Goal: Use online tool/utility: Utilize a website feature to perform a specific function

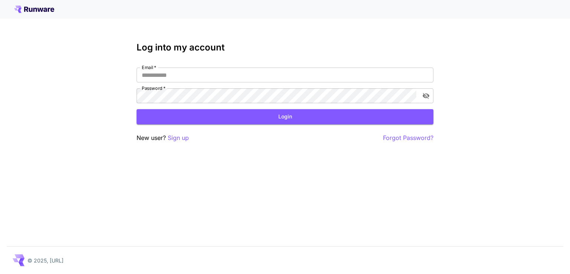
type input "**********"
click at [299, 115] on button "Login" at bounding box center [284, 116] width 297 height 15
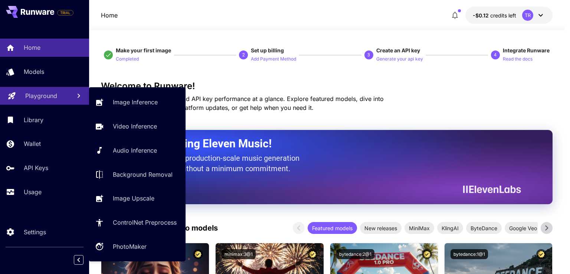
click at [49, 95] on p "Playground" at bounding box center [41, 95] width 32 height 9
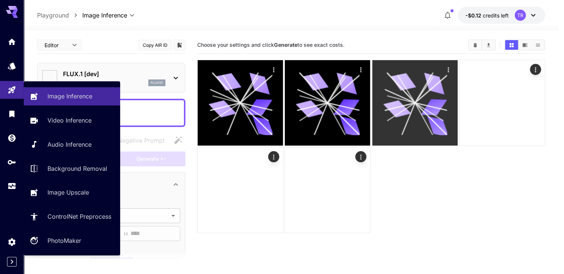
type input "**********"
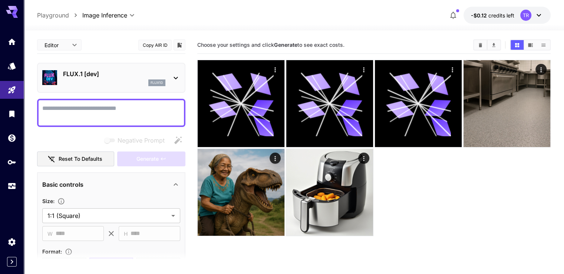
click at [381, 20] on div "**********" at bounding box center [293, 15] width 513 height 17
click at [536, 13] on icon at bounding box center [538, 15] width 9 height 9
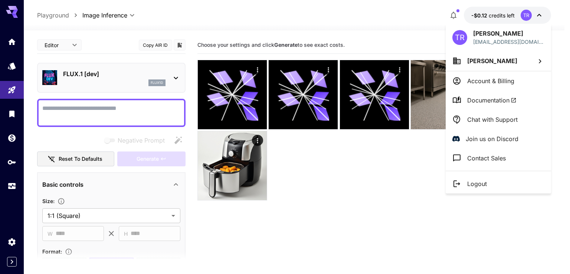
click at [480, 85] on p "Account & Billing" at bounding box center [490, 80] width 47 height 9
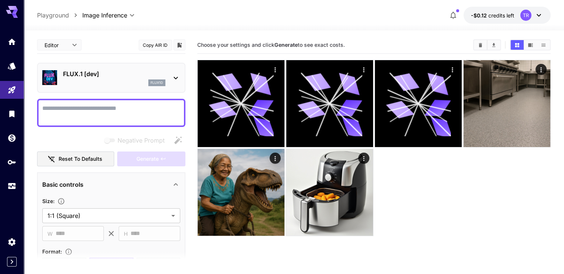
click at [76, 106] on textarea "Negative Prompt" at bounding box center [111, 113] width 138 height 18
click at [136, 110] on textarea "Negative Prompt" at bounding box center [111, 113] width 138 height 18
type textarea "*"
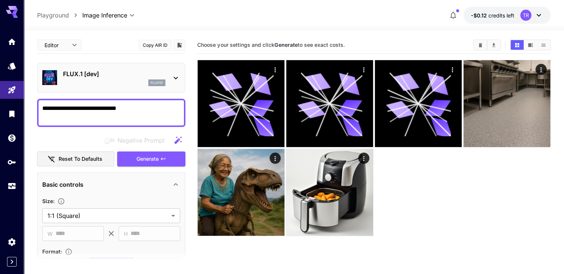
click at [63, 107] on textarea "**********" at bounding box center [111, 113] width 138 height 18
type textarea "**********"
click at [148, 157] on span "Generate" at bounding box center [147, 158] width 22 height 9
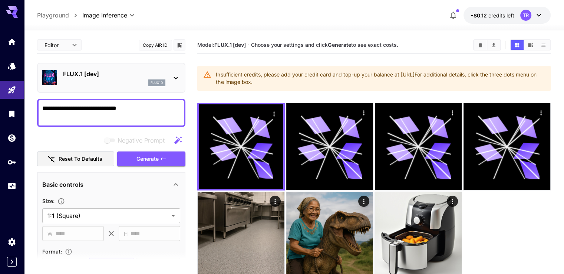
click at [172, 77] on icon at bounding box center [175, 77] width 9 height 9
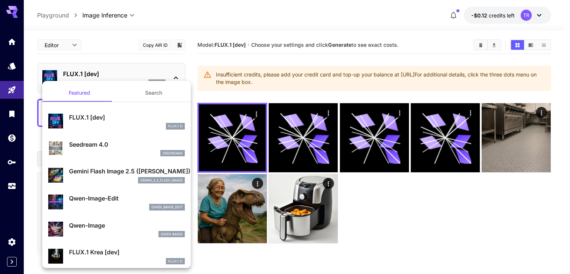
drag, startPoint x: 110, startPoint y: 182, endPoint x: 114, endPoint y: 191, distance: 10.1
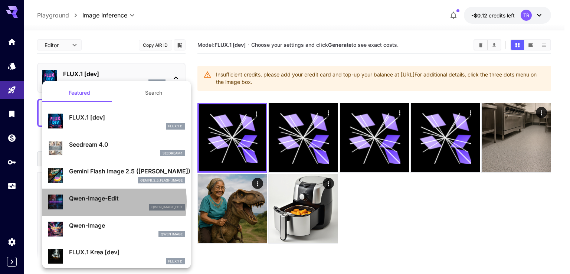
drag, startPoint x: 114, startPoint y: 191, endPoint x: 86, endPoint y: 202, distance: 30.3
click at [86, 202] on p "Qwen-Image-Edit" at bounding box center [127, 198] width 116 height 9
type input "*"
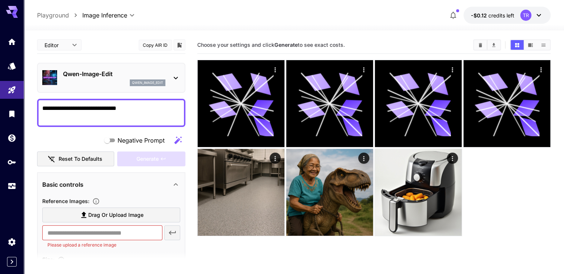
click at [539, 14] on icon at bounding box center [538, 15] width 9 height 9
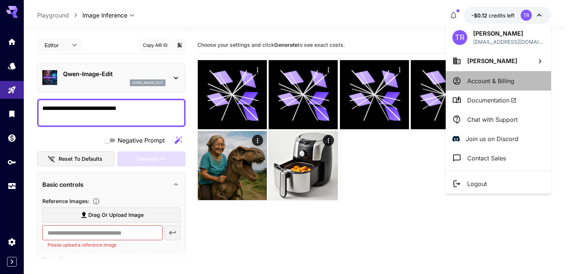
click at [484, 80] on p "Account & Billing" at bounding box center [490, 80] width 47 height 9
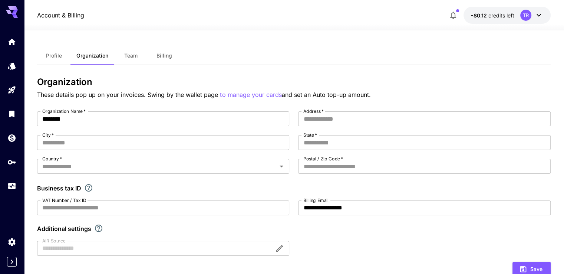
click at [163, 58] on span "Billing" at bounding box center [165, 55] width 16 height 7
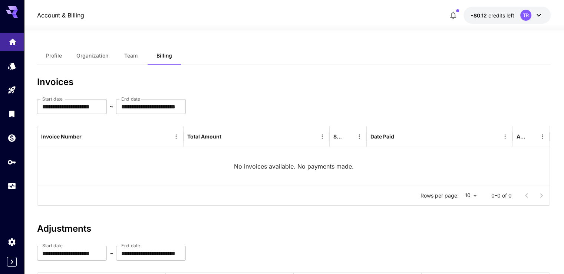
click at [13, 39] on icon "Home" at bounding box center [12, 39] width 7 height 6
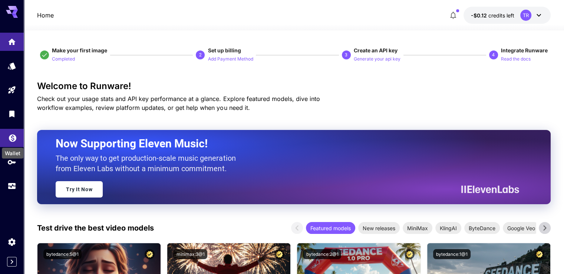
click at [10, 142] on div "Wallet" at bounding box center [12, 150] width 23 height 17
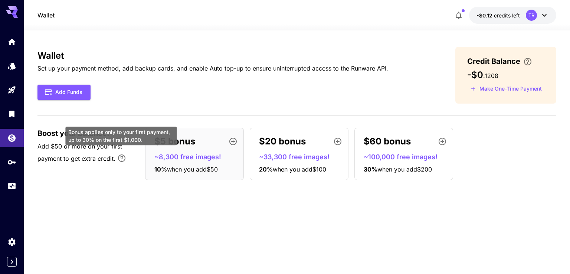
click at [121, 157] on icon "Bonus applies only to your first payment, up to 30% on the first $1,000." at bounding box center [121, 158] width 9 height 9
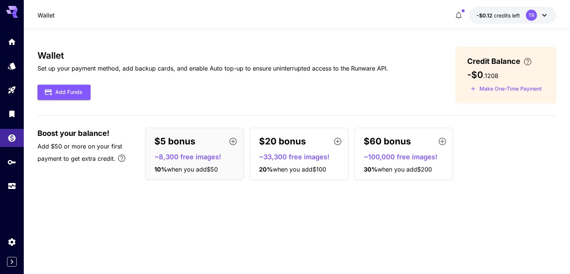
click at [462, 14] on icon "button" at bounding box center [458, 15] width 9 height 9
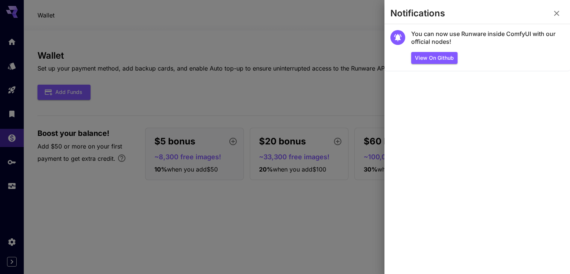
click at [556, 14] on icon "button" at bounding box center [556, 13] width 9 height 9
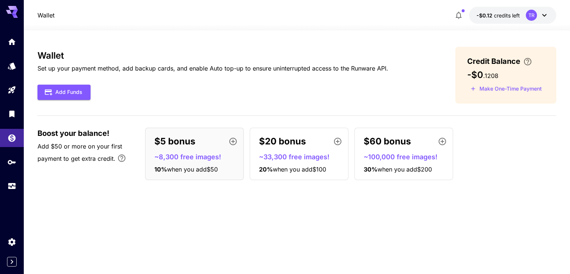
click at [195, 167] on span "when you add $50" at bounding box center [192, 168] width 51 height 7
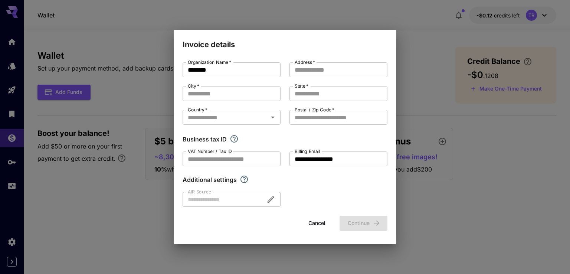
click at [324, 223] on button "Cancel" at bounding box center [316, 222] width 33 height 15
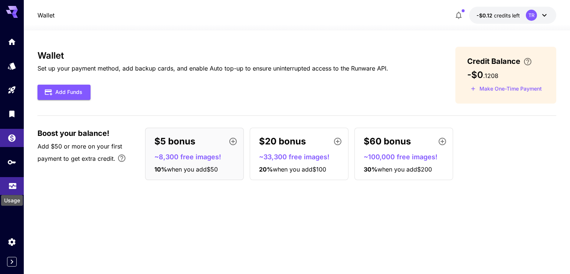
click at [14, 186] on icon "Usage" at bounding box center [12, 185] width 7 height 4
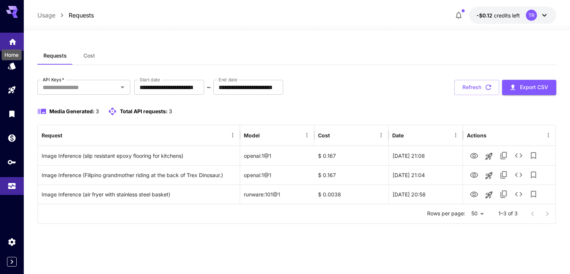
click at [14, 41] on icon "Home" at bounding box center [12, 42] width 7 height 6
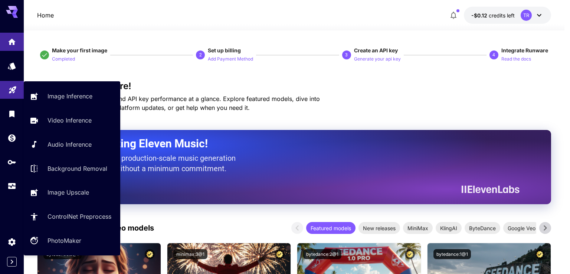
click at [14, 89] on icon "Playground" at bounding box center [12, 87] width 9 height 9
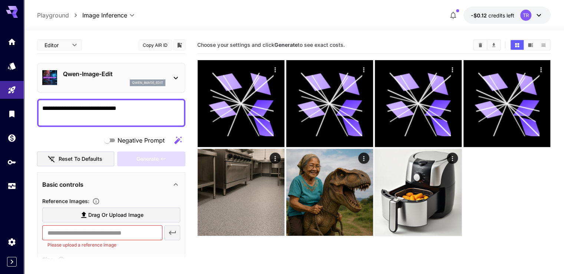
click at [177, 77] on icon at bounding box center [176, 78] width 4 height 3
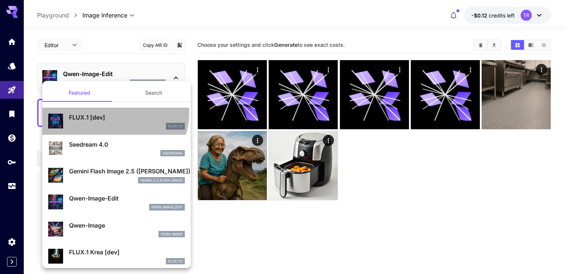
click at [113, 112] on div "FLUX.1 [dev] FLUX.1 D" at bounding box center [116, 121] width 136 height 23
type input "**"
type input "***"
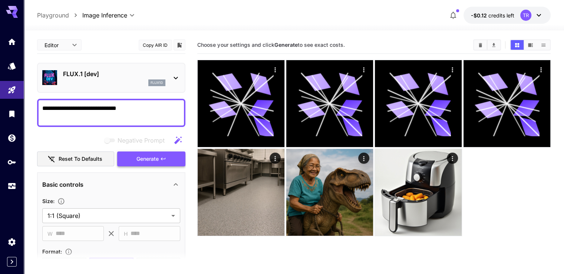
click at [151, 157] on span "Generate" at bounding box center [147, 158] width 22 height 9
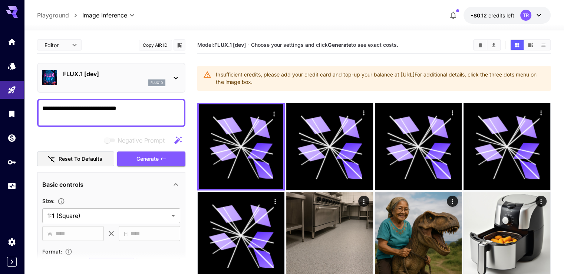
click at [177, 78] on icon at bounding box center [176, 78] width 4 height 3
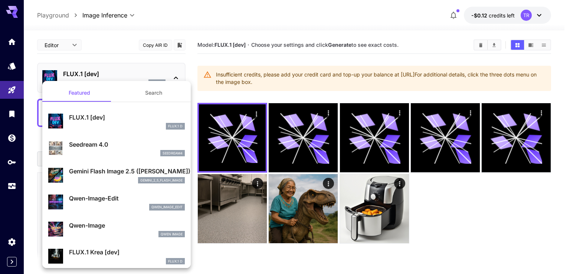
click at [297, 20] on div at bounding box center [285, 137] width 570 height 274
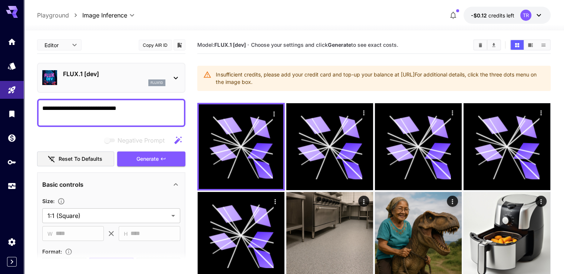
click at [172, 78] on icon at bounding box center [175, 77] width 9 height 9
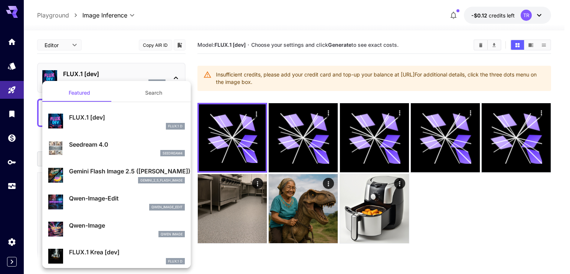
click at [335, 24] on div at bounding box center [285, 137] width 570 height 274
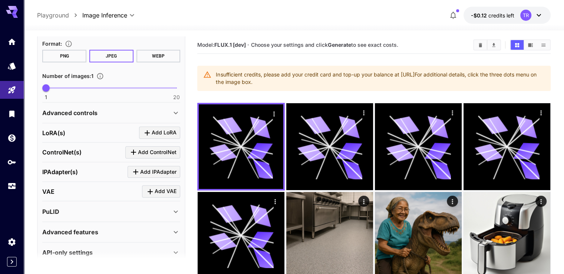
scroll to position [218, 0]
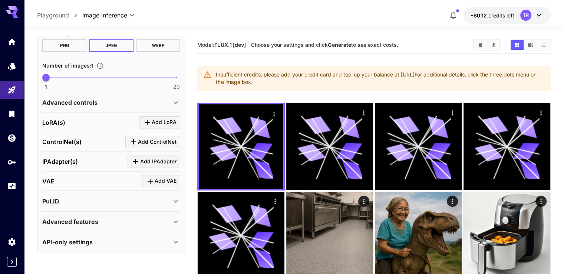
click at [174, 101] on icon at bounding box center [175, 102] width 9 height 9
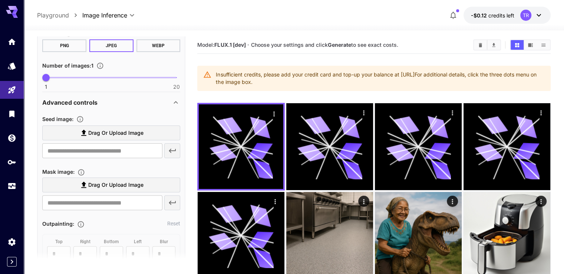
click at [175, 100] on icon at bounding box center [175, 102] width 9 height 9
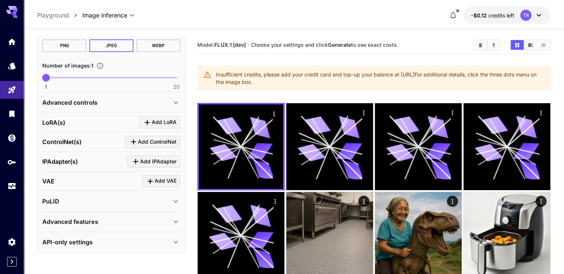
click at [175, 101] on icon at bounding box center [176, 102] width 4 height 3
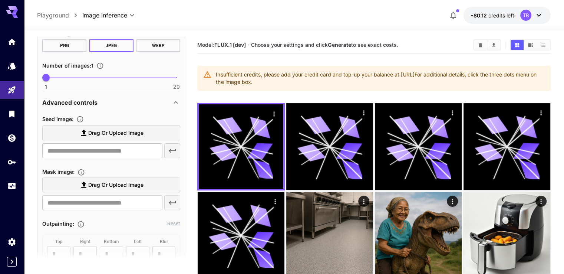
click at [175, 100] on icon at bounding box center [175, 102] width 9 height 9
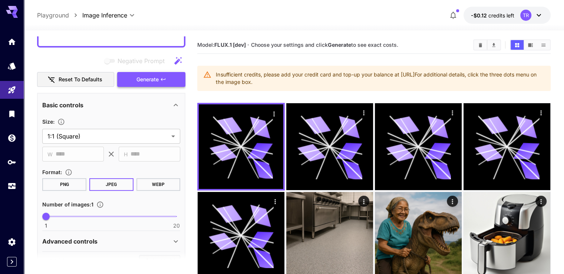
scroll to position [33, 0]
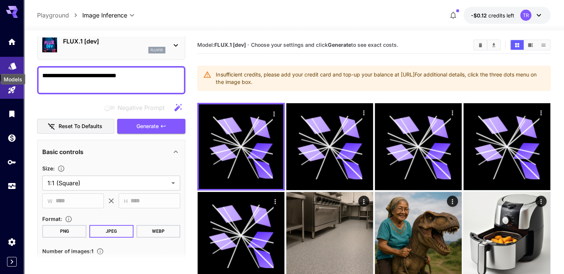
click at [11, 63] on icon "Models" at bounding box center [13, 63] width 8 height 7
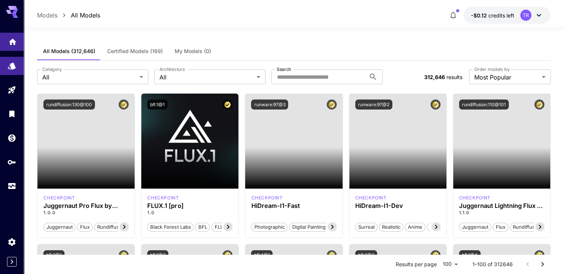
click at [8, 41] on icon "Home" at bounding box center [12, 39] width 9 height 9
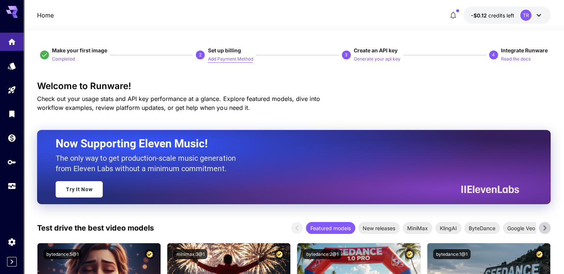
click at [241, 59] on p "Add Payment Method" at bounding box center [230, 59] width 45 height 7
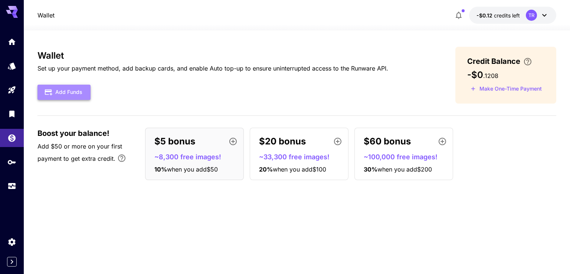
click at [60, 96] on button "Add Funds" at bounding box center [63, 92] width 53 height 15
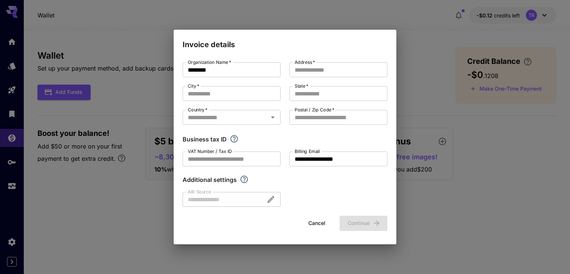
click at [231, 201] on div at bounding box center [231, 199] width 98 height 15
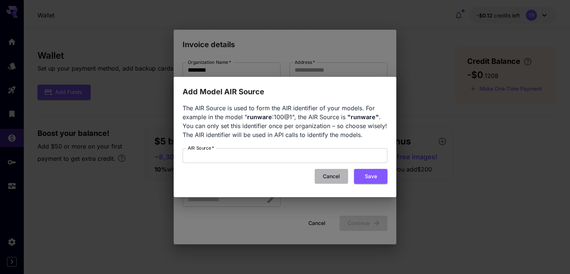
click at [327, 175] on button "Cancel" at bounding box center [331, 176] width 33 height 15
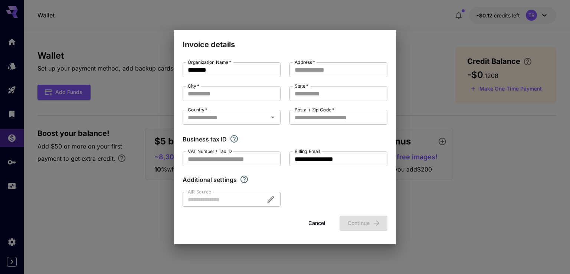
click at [313, 223] on button "Cancel" at bounding box center [316, 222] width 33 height 15
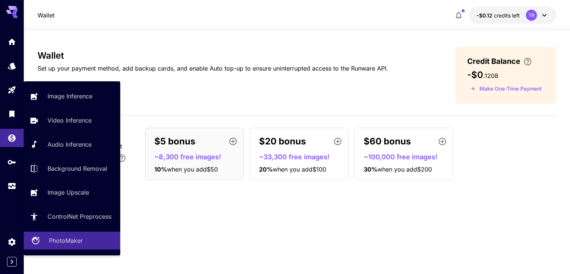
click at [62, 242] on p "PhotoMaker" at bounding box center [66, 240] width 34 height 9
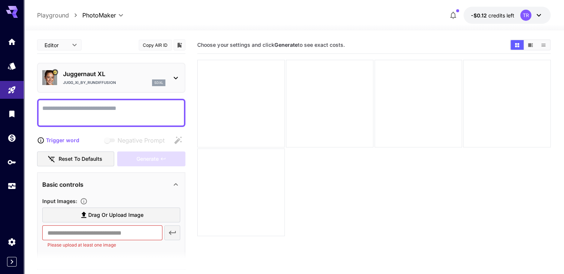
click at [175, 76] on icon at bounding box center [175, 77] width 9 height 9
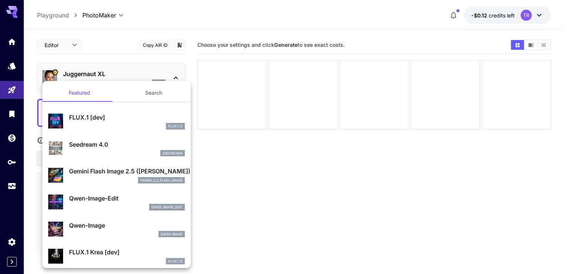
click at [175, 76] on div at bounding box center [285, 137] width 570 height 274
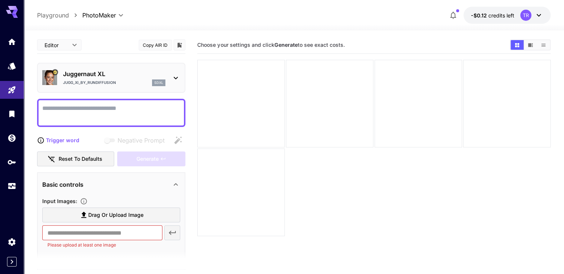
click at [177, 76] on icon at bounding box center [175, 77] width 9 height 9
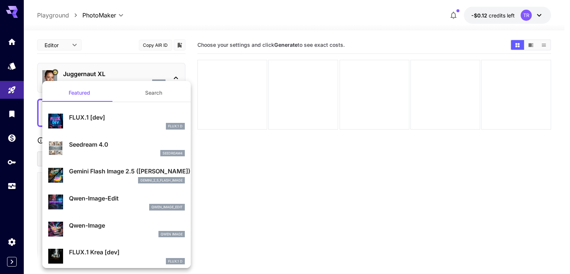
click at [291, 192] on div at bounding box center [285, 137] width 570 height 274
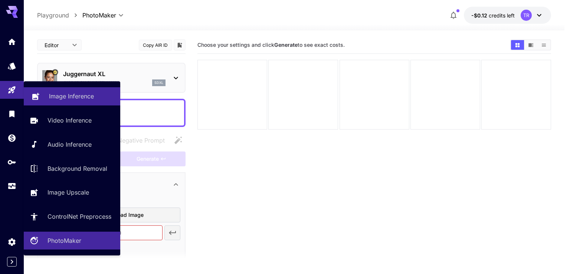
click at [53, 89] on link "Image Inference" at bounding box center [72, 96] width 96 height 18
type input "**********"
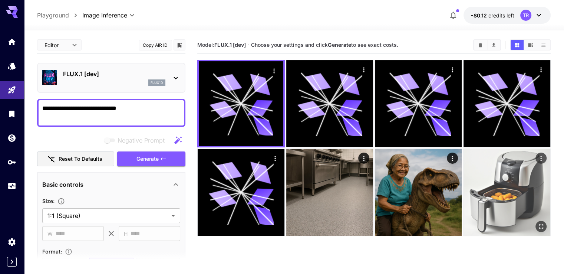
click at [464, 156] on img at bounding box center [507, 192] width 87 height 87
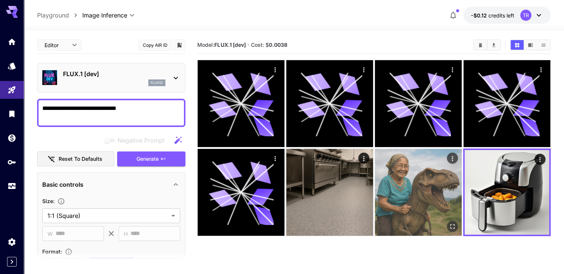
click at [375, 165] on img at bounding box center [418, 192] width 87 height 87
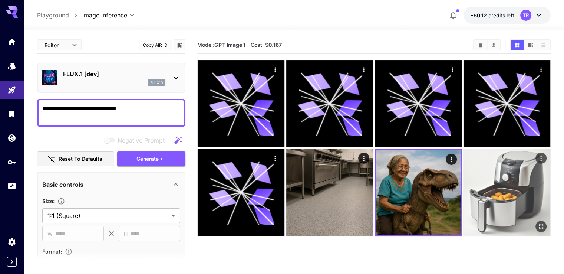
click at [464, 156] on img at bounding box center [507, 192] width 87 height 87
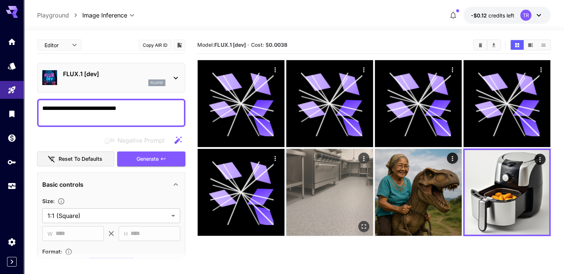
click at [286, 149] on img at bounding box center [329, 192] width 87 height 87
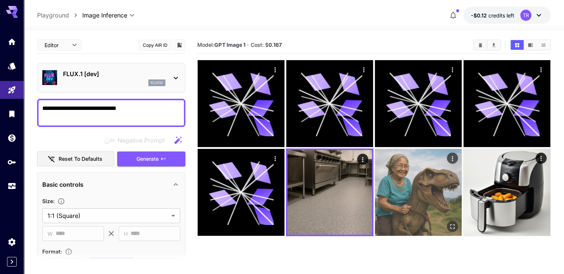
click at [375, 166] on img at bounding box center [418, 192] width 87 height 87
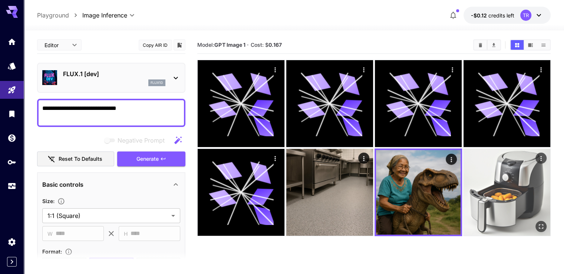
click at [464, 155] on img at bounding box center [507, 192] width 87 height 87
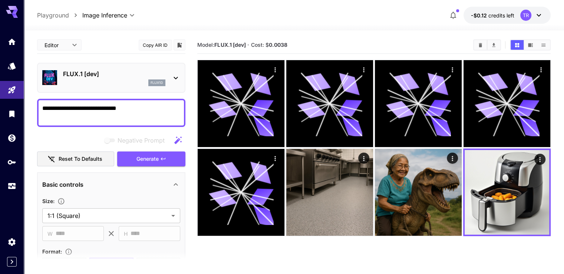
click at [175, 76] on icon at bounding box center [175, 77] width 9 height 9
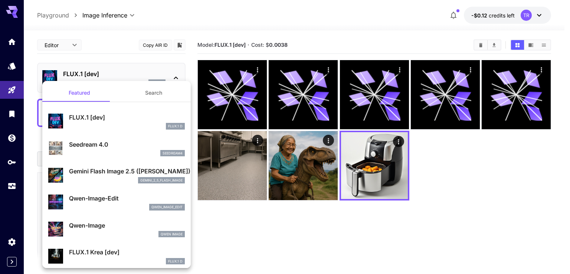
click at [347, 30] on div at bounding box center [285, 137] width 570 height 274
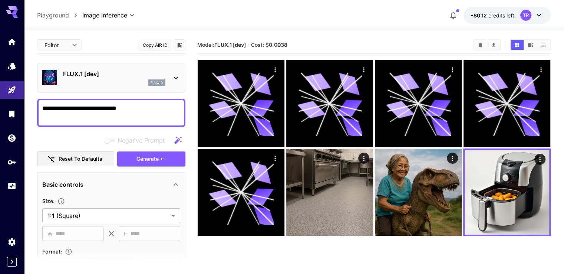
click at [478, 175] on div at bounding box center [373, 148] width 353 height 176
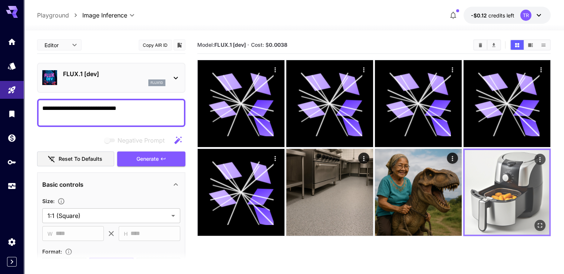
click at [465, 173] on img at bounding box center [507, 192] width 85 height 85
click at [536, 221] on icon "Open in fullscreen" at bounding box center [539, 224] width 7 height 7
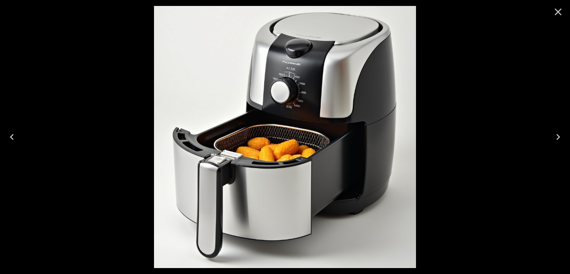
click at [554, 11] on icon "Close" at bounding box center [558, 12] width 12 height 12
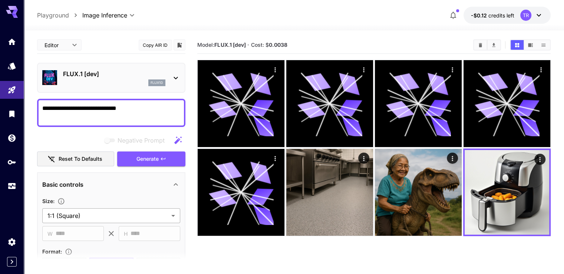
click at [175, 218] on body "**********" at bounding box center [282, 166] width 564 height 332
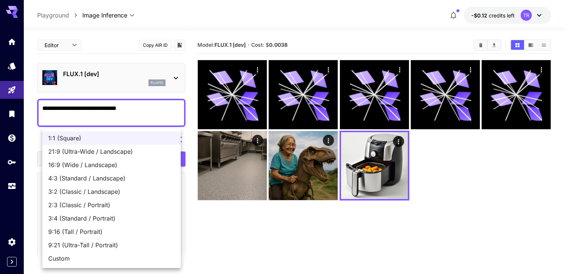
click at [278, 224] on div at bounding box center [285, 137] width 570 height 274
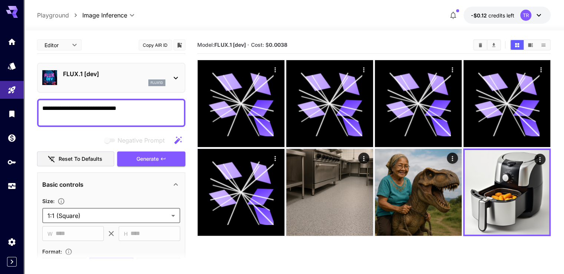
scroll to position [59, 0]
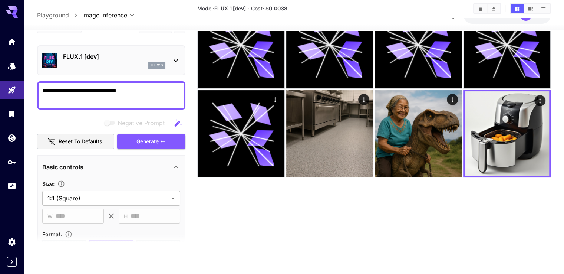
click at [179, 58] on icon at bounding box center [175, 60] width 9 height 9
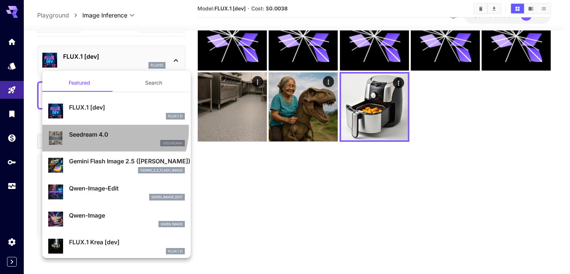
click at [104, 128] on div "Seedream 4.0 seedream4" at bounding box center [116, 138] width 136 height 23
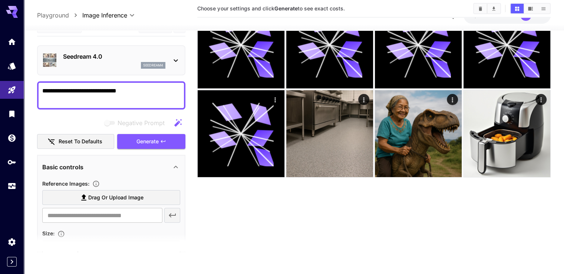
click at [213, 202] on section "Choose your settings and click Generate to see exact costs." at bounding box center [373, 115] width 353 height 274
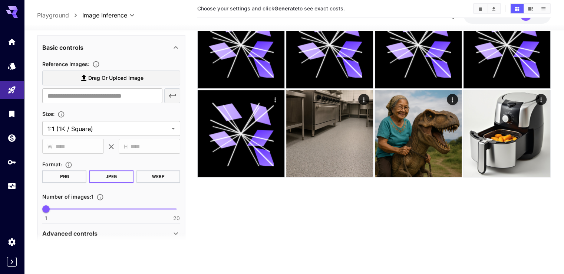
scroll to position [124, 0]
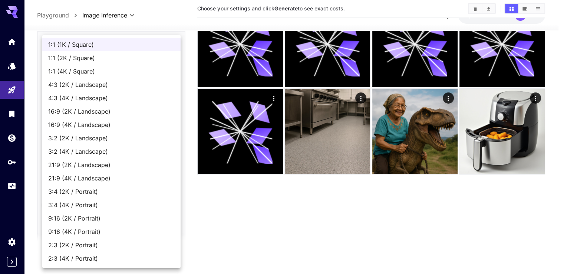
click at [172, 124] on body "**********" at bounding box center [282, 107] width 564 height 332
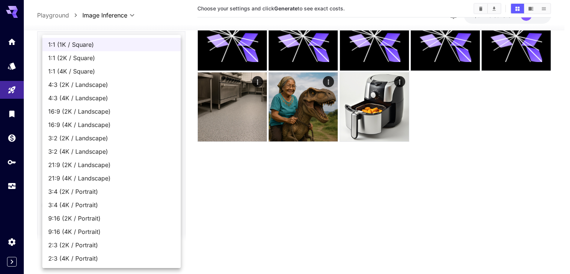
click at [289, 224] on div at bounding box center [285, 137] width 570 height 274
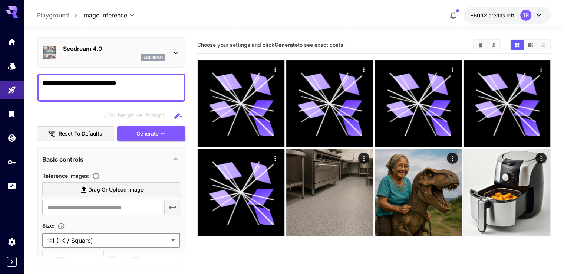
scroll to position [0, 0]
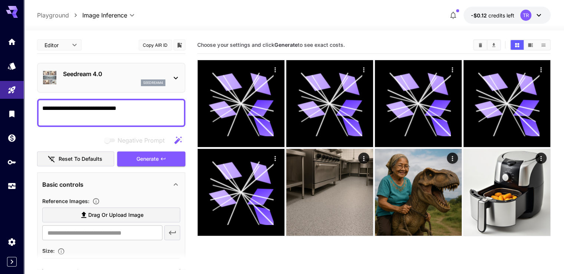
click at [178, 183] on icon at bounding box center [175, 184] width 9 height 9
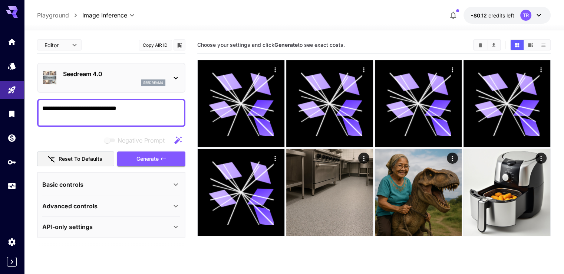
click at [169, 180] on div "Basic controls" at bounding box center [106, 184] width 129 height 9
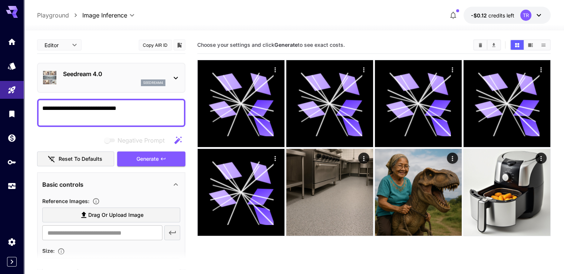
click at [175, 77] on icon at bounding box center [175, 77] width 9 height 9
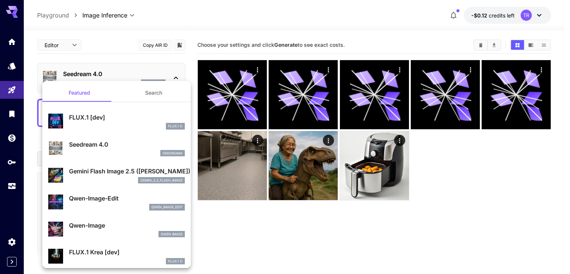
click at [116, 119] on p "FLUX.1 [dev]" at bounding box center [127, 117] width 116 height 9
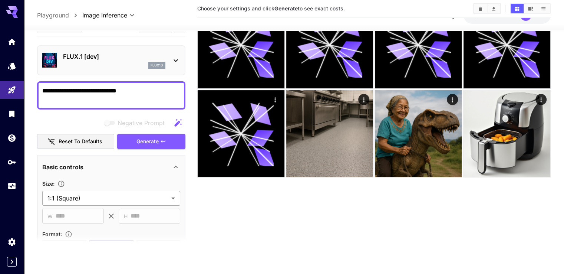
click at [151, 198] on body "**********" at bounding box center [282, 107] width 564 height 332
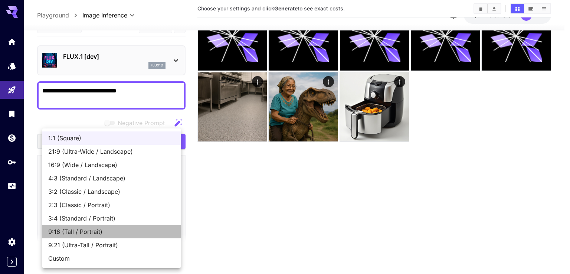
click at [93, 228] on span "9:16 (Tall / Portrait)" at bounding box center [111, 231] width 126 height 9
type input "**********"
type input "***"
type input "****"
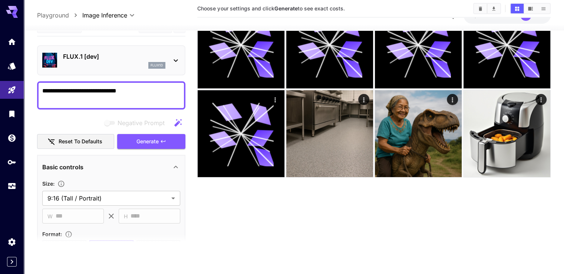
click at [345, 182] on section "Choose your settings and click Generate to see exact costs." at bounding box center [373, 115] width 353 height 274
